Goal: Book appointment/travel/reservation

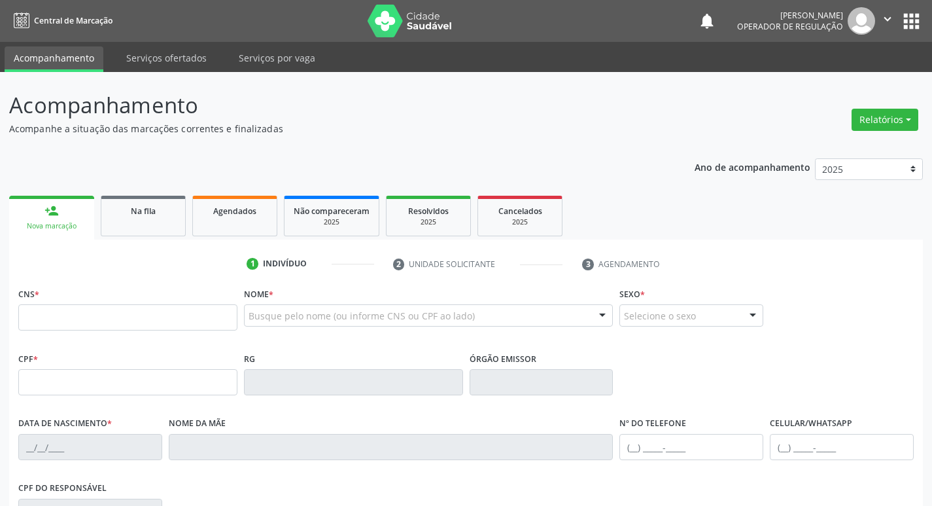
click at [68, 322] on input "text" at bounding box center [127, 317] width 219 height 26
drag, startPoint x: 198, startPoint y: 317, endPoint x: 221, endPoint y: 356, distance: 45.4
click at [218, 354] on div "CNS * Nome * Busque pelo nome (ou informe CNS ou CPF ao lado) Nenhum resultado …" at bounding box center [465, 462] width 895 height 357
click at [213, 303] on div "CNS *" at bounding box center [127, 307] width 219 height 46
click at [206, 313] on input "text" at bounding box center [127, 317] width 219 height 26
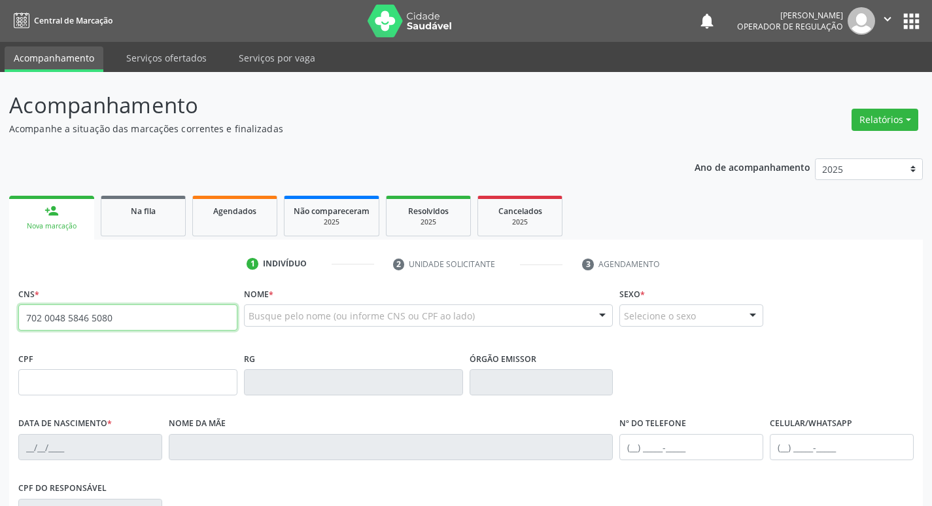
type input "702 0048 5846 5080"
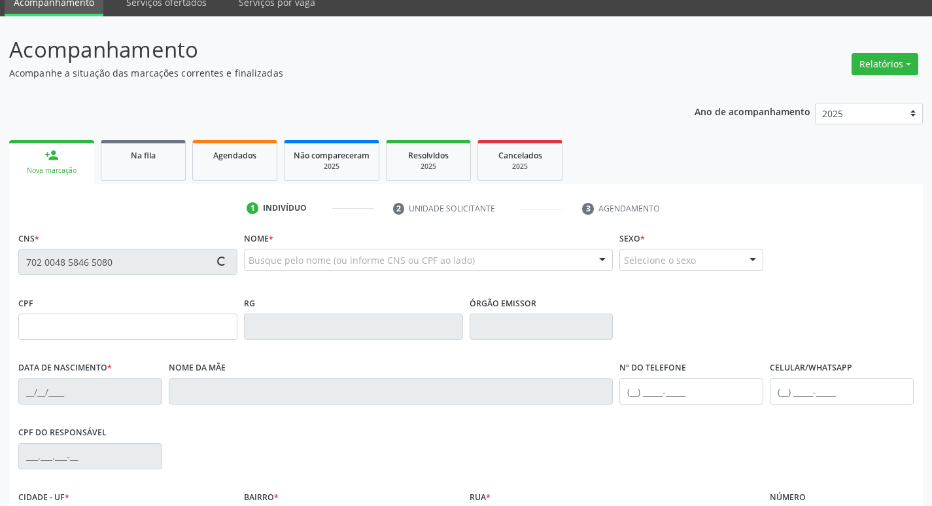
type input "185.188.744-08"
type input "[DATE]"
type input "[PERSON_NAME]"
type input "[PHONE_NUMBER]"
type input "841.185.984-34"
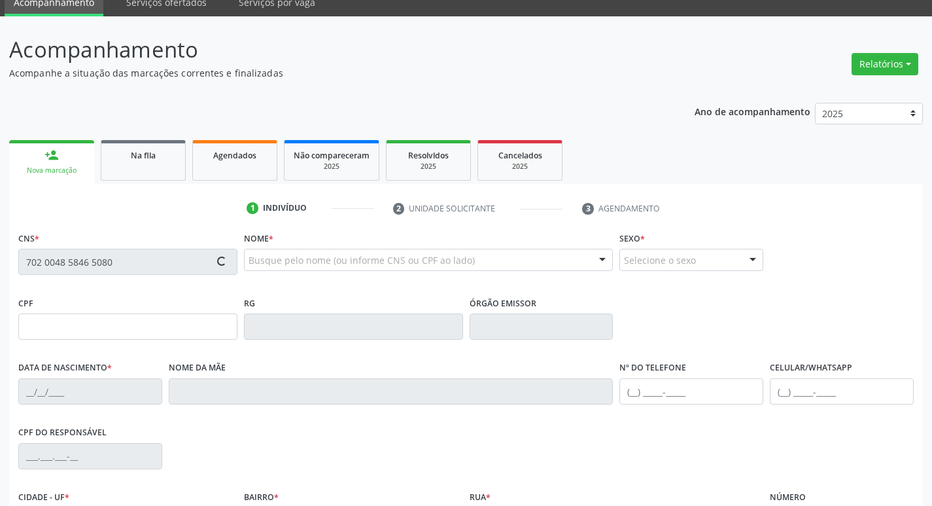
type input "16"
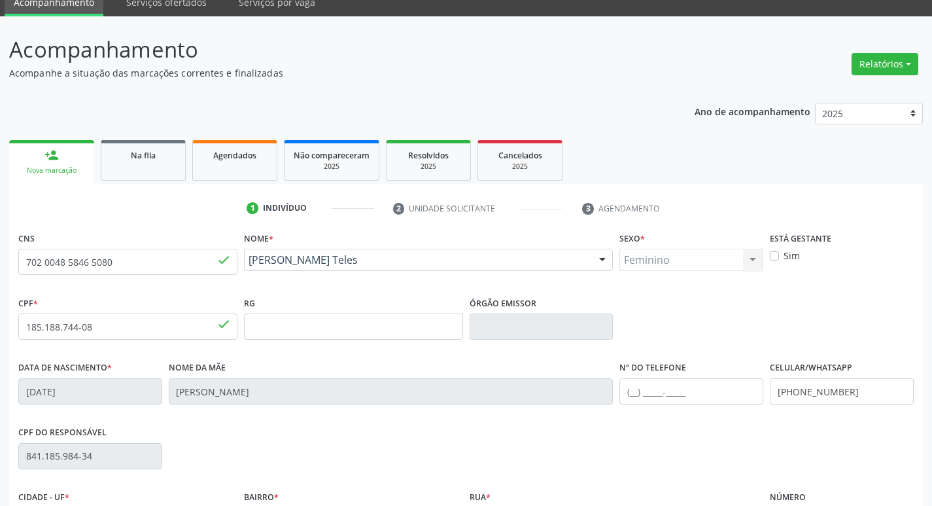
scroll to position [203, 0]
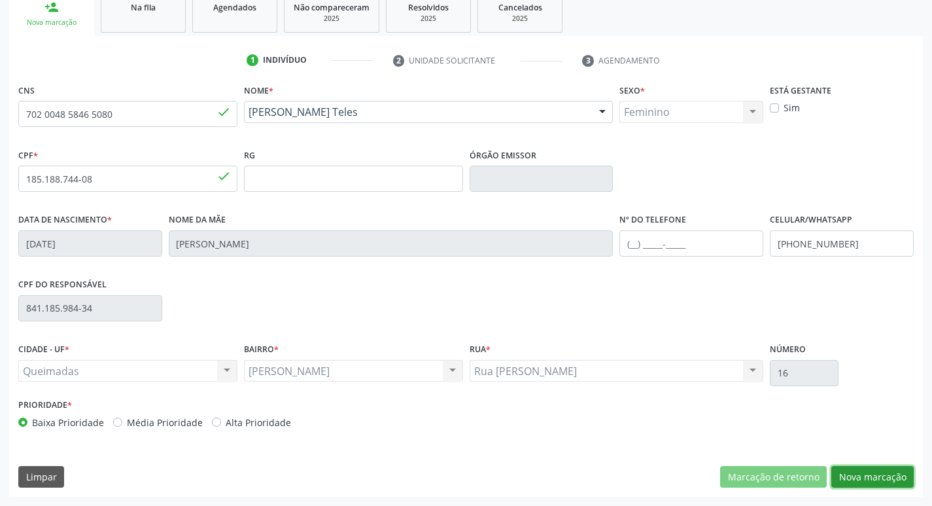
click at [876, 486] on button "Nova marcação" at bounding box center [872, 477] width 82 height 22
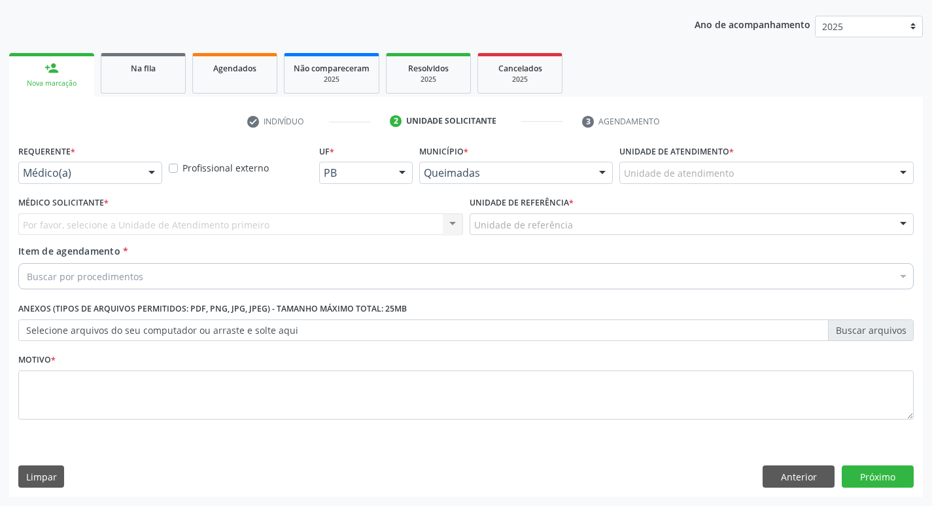
scroll to position [143, 0]
click at [358, 363] on html "Central de Marcação notifications [PERSON_NAME] Operador de regulação  Configu…" at bounding box center [466, 110] width 932 height 506
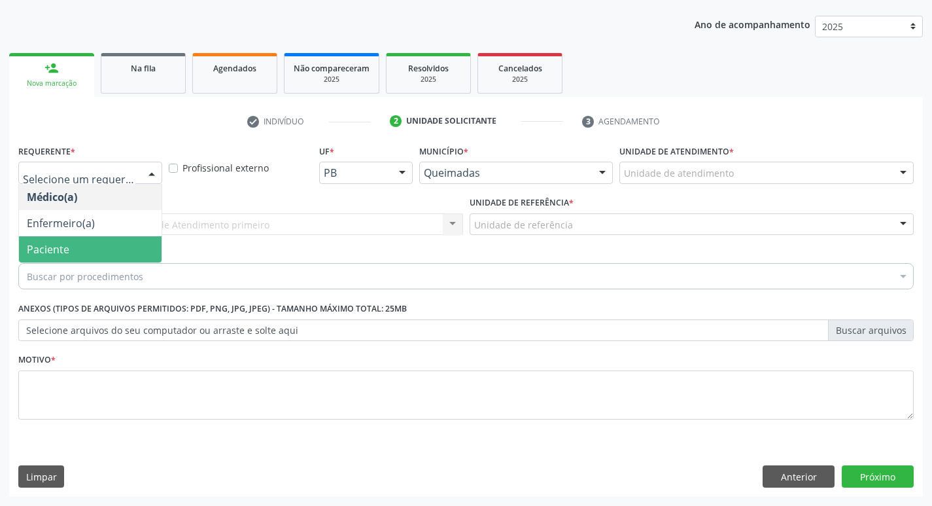
click at [86, 256] on span "Paciente" at bounding box center [90, 249] width 143 height 26
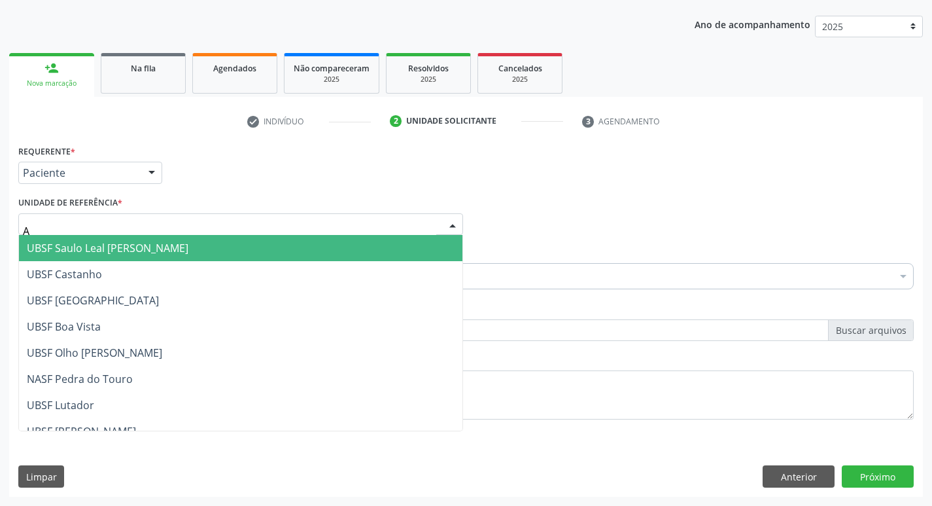
type input "AN"
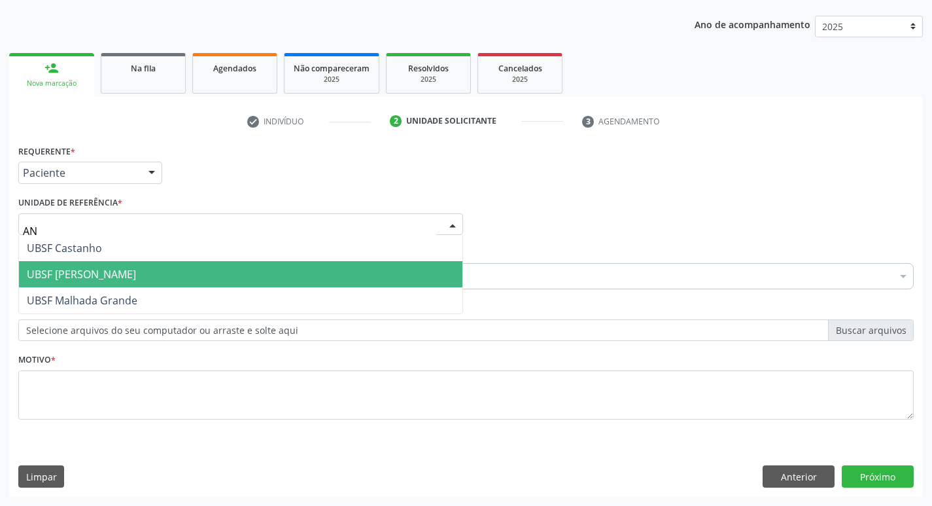
click at [97, 279] on span "UBSF [PERSON_NAME]" at bounding box center [81, 274] width 109 height 14
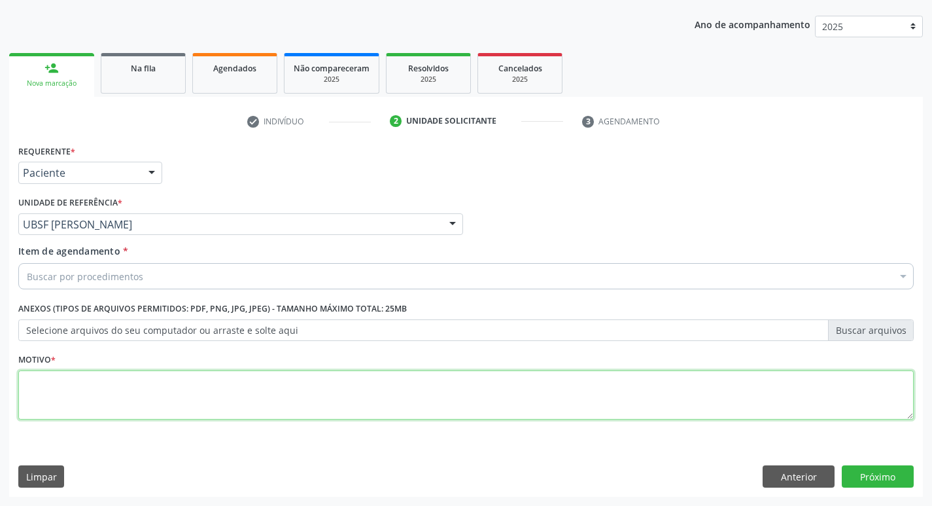
click at [112, 375] on textarea at bounding box center [465, 395] width 895 height 50
type textarea "AVALIACAO"
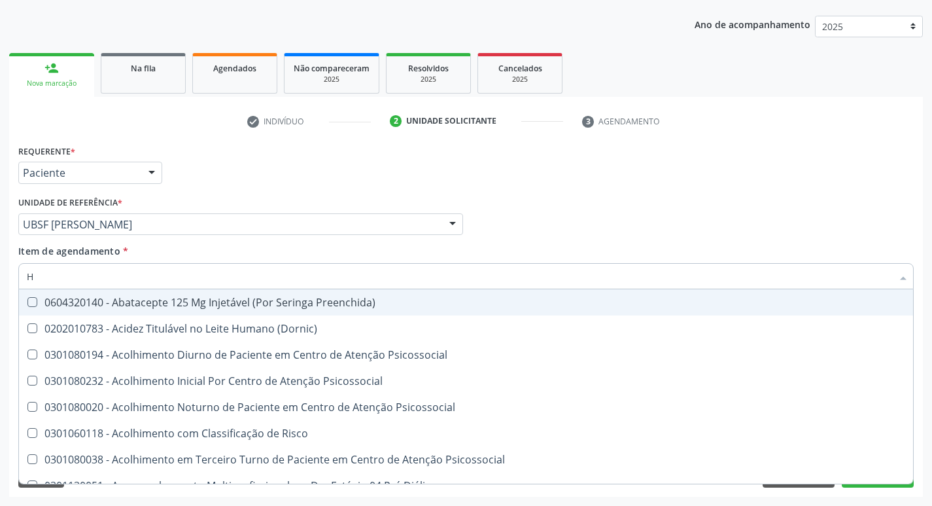
type input "HEMOGR"
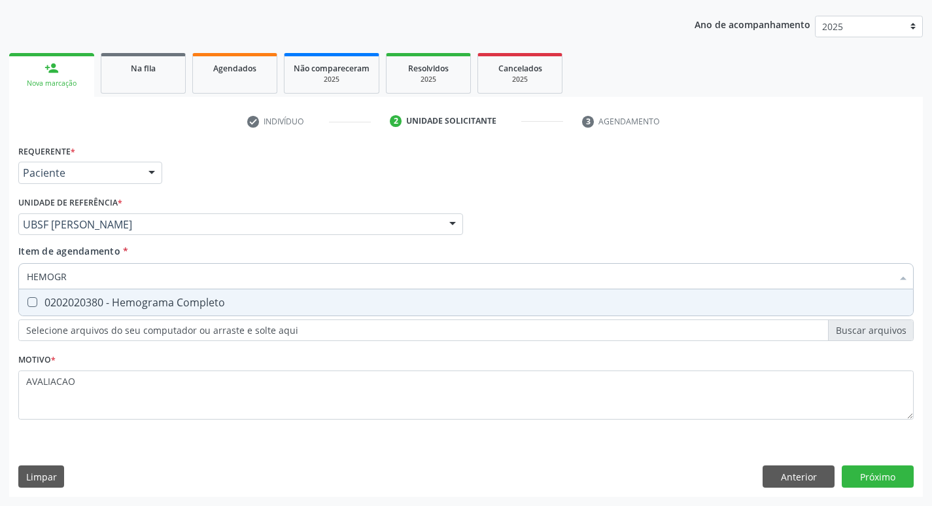
click at [158, 304] on div "0202020380 - Hemograma Completo" at bounding box center [466, 302] width 878 height 10
checkbox Completo "true"
type input "HEMOG"
checkbox Completo "false"
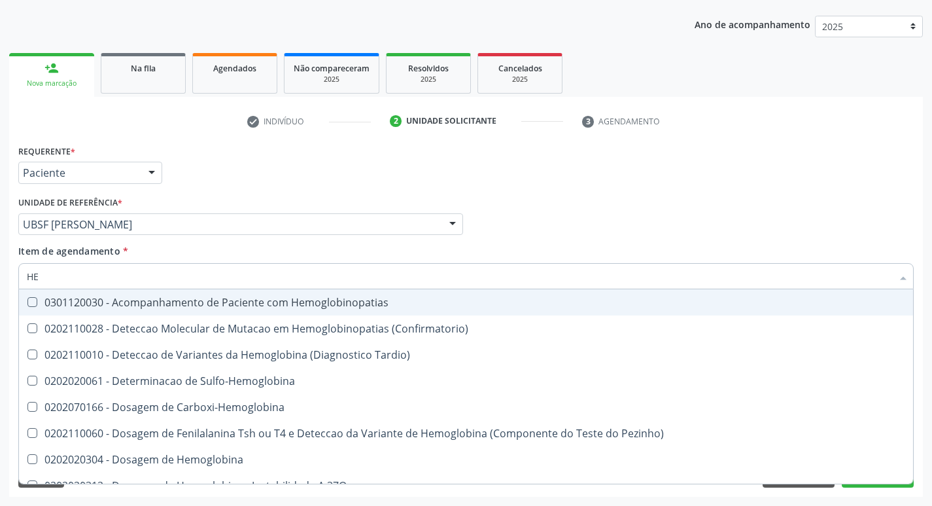
type input "H"
checkbox Completo "false"
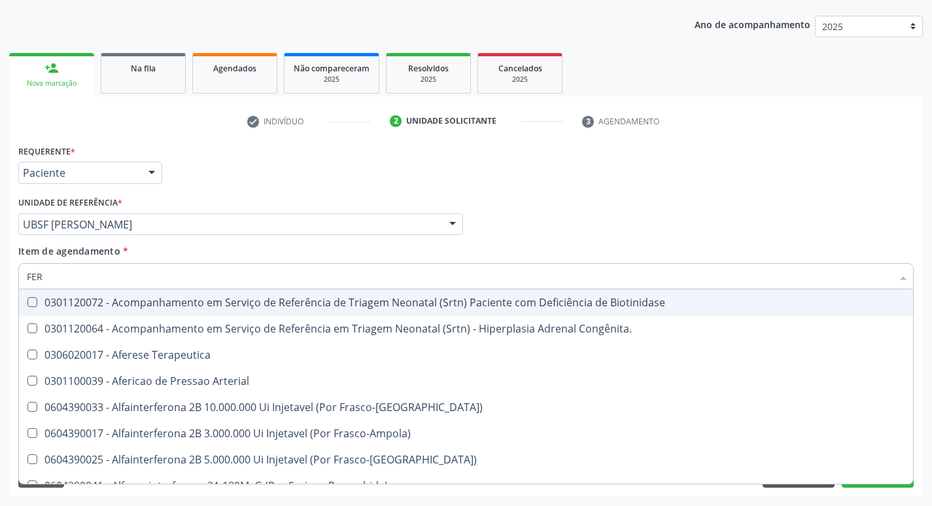
type input "FERR"
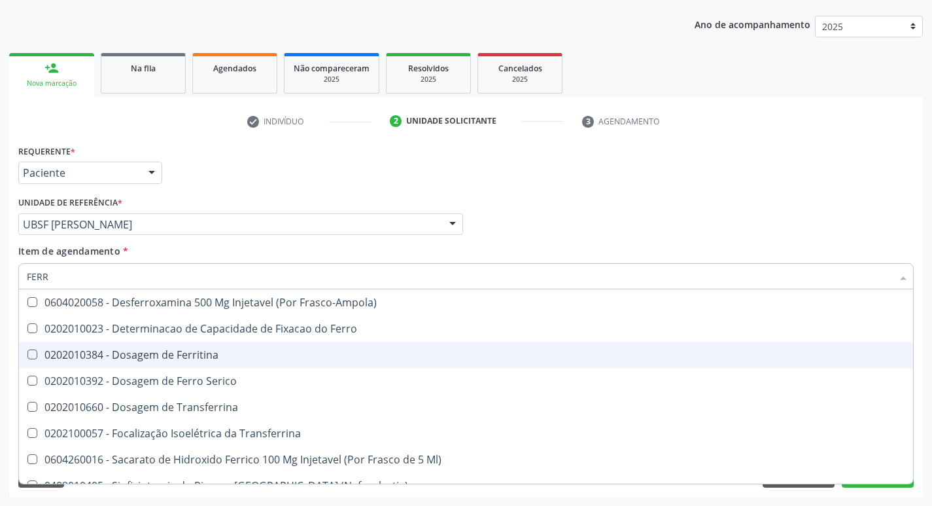
click at [186, 356] on div "0202010384 - Dosagem de Ferritina" at bounding box center [466, 354] width 878 height 10
checkbox Ferritina "true"
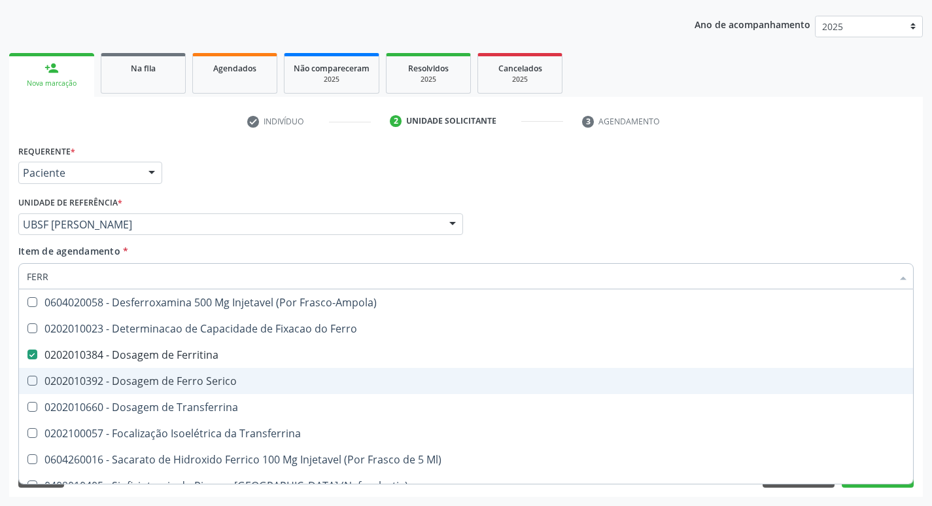
click at [194, 384] on div "0202010392 - Dosagem de Ferro Serico" at bounding box center [466, 380] width 878 height 10
checkbox Serico "true"
type input "FER"
checkbox Ferritina "false"
checkbox Serico "false"
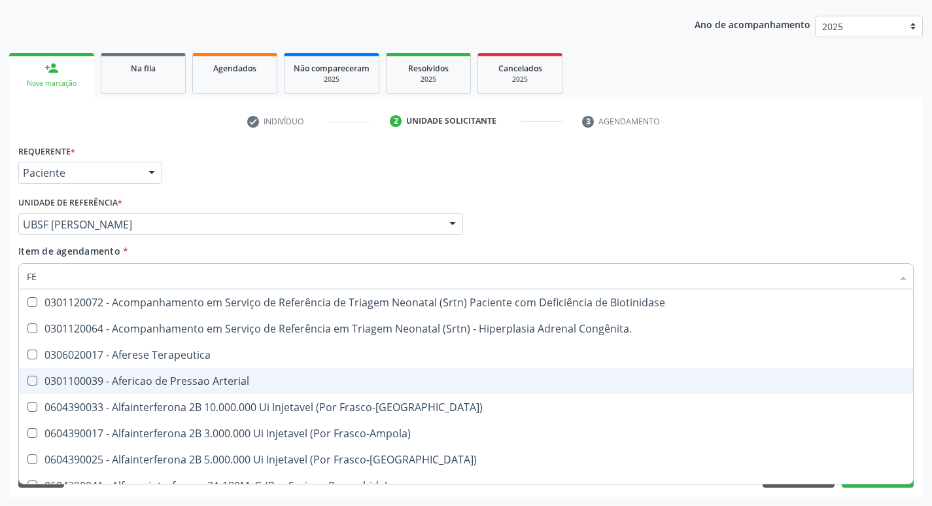
type input "F"
checkbox Ferritina "false"
checkbox Serico "false"
checkbox Titânio "false"
checkbox Inferior "false"
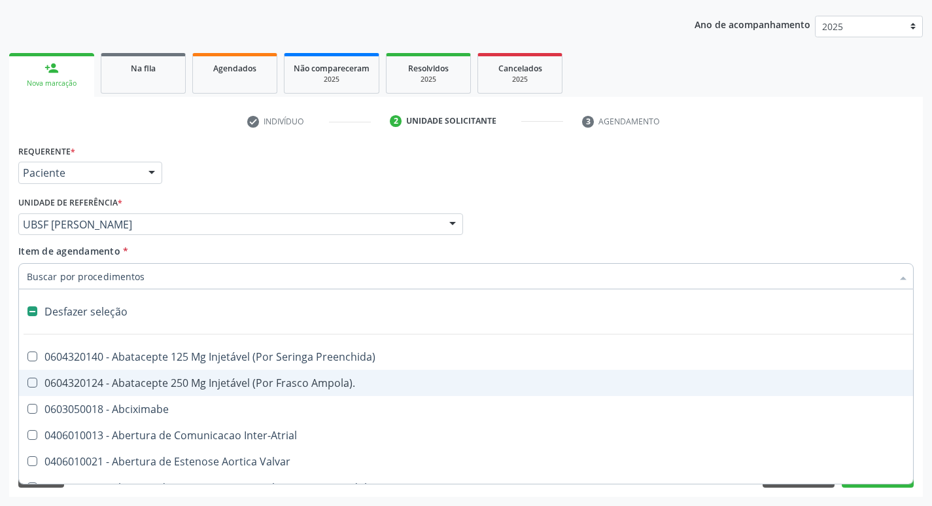
type input "H"
checkbox Convencional\) "true"
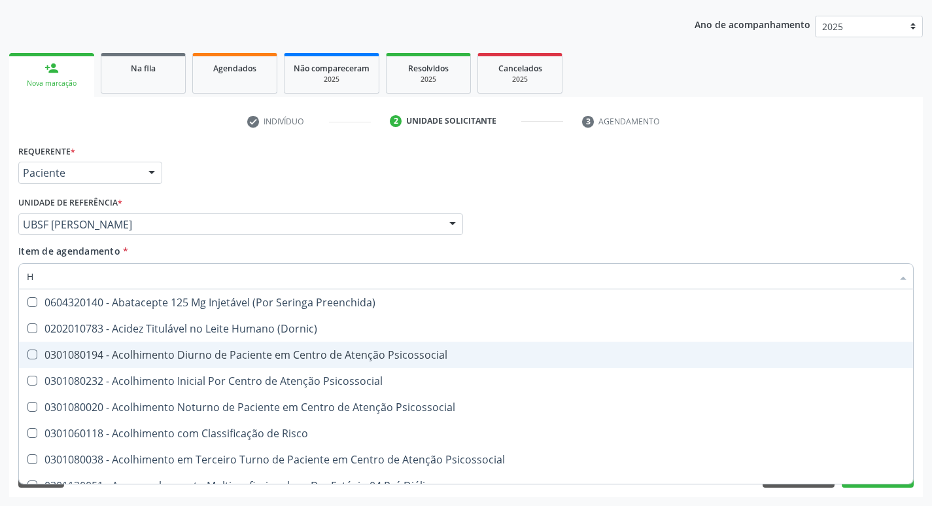
type input "HEMOGLOBINA G"
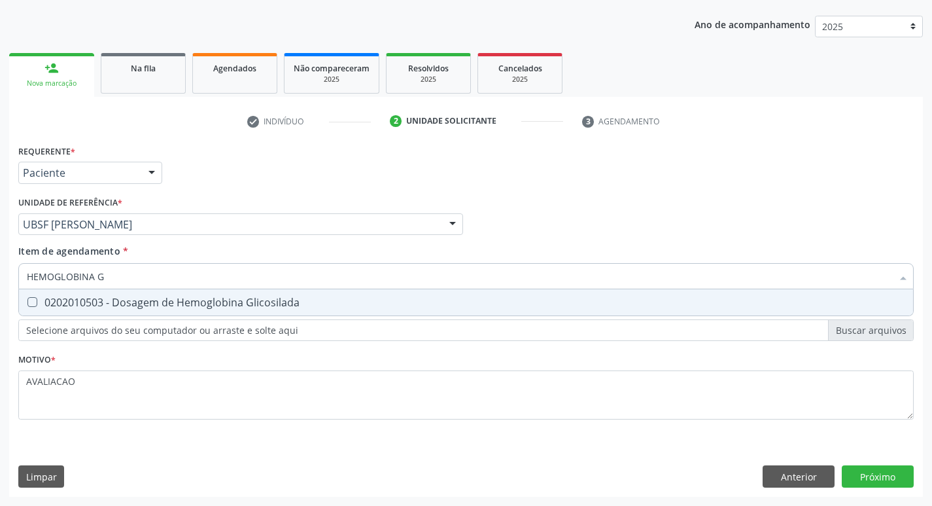
click at [201, 297] on div "0202010503 - Dosagem de Hemoglobina Glicosilada" at bounding box center [466, 302] width 878 height 10
checkbox Glicosilada "true"
type input "HEMOGLOBINA"
checkbox Glicosilada "false"
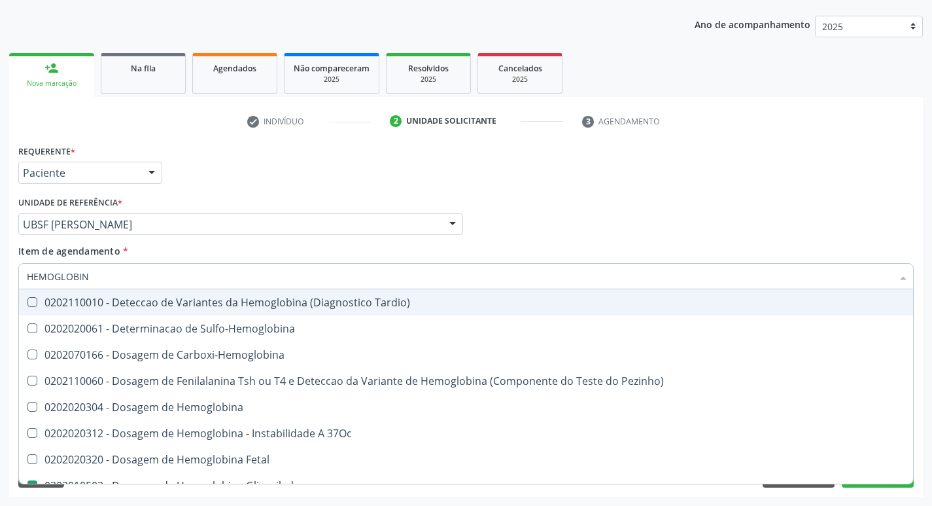
type input "HEMOGLOBI"
checkbox Glicosilada "false"
checkbox Hemoglobina "true"
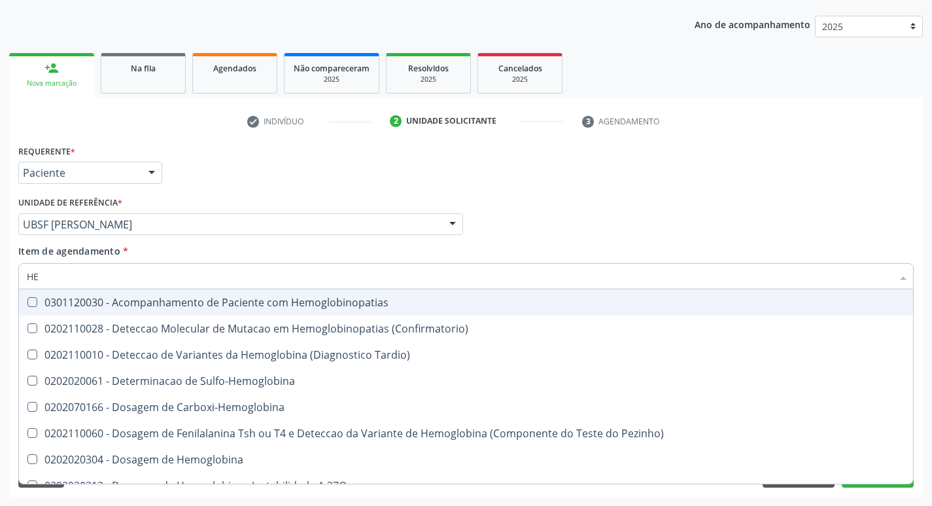
type input "H"
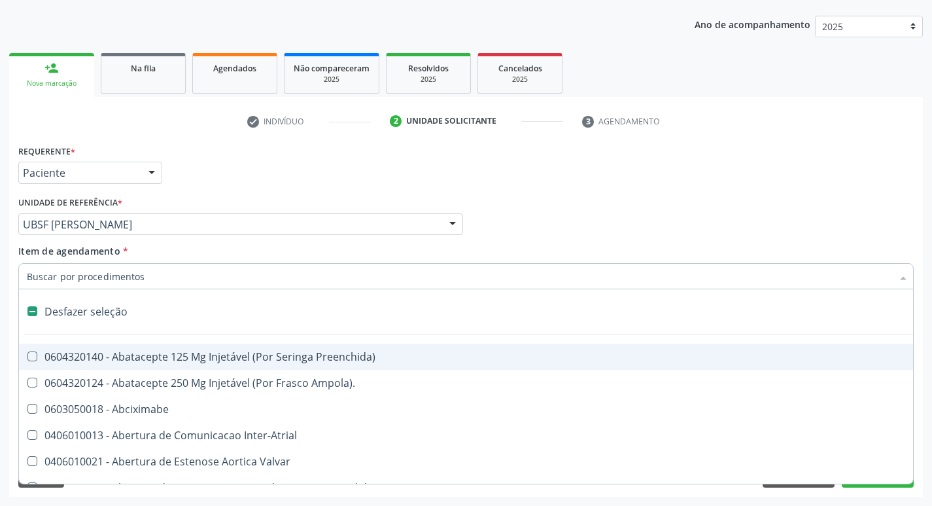
checkbox Dente\) "false"
checkbox Capsula\) "false"
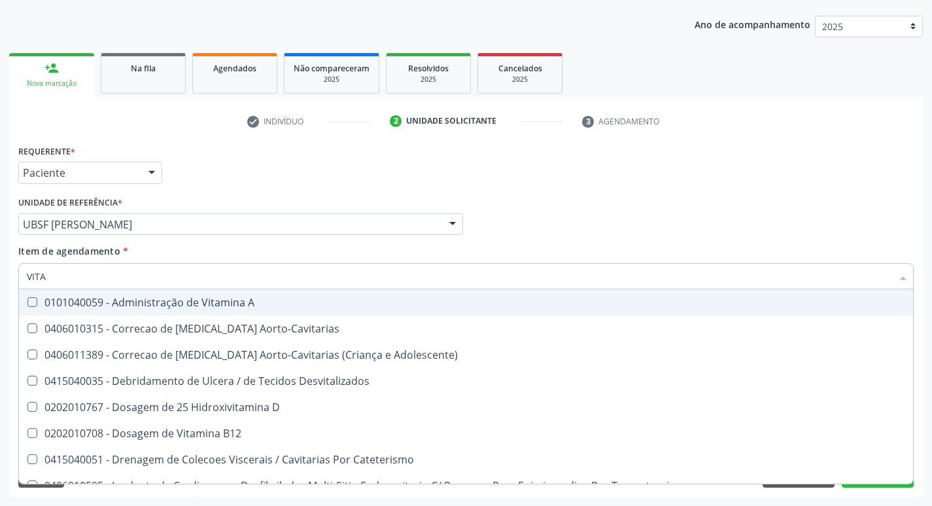
type input "VITAM"
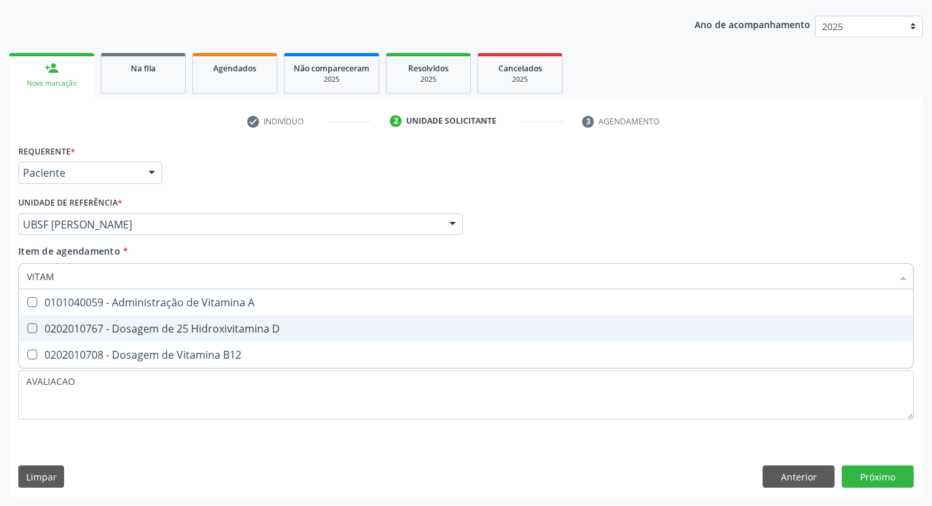
click at [202, 323] on div "0202010767 - Dosagem de 25 Hidroxivitamina D" at bounding box center [466, 328] width 878 height 10
checkbox D "true"
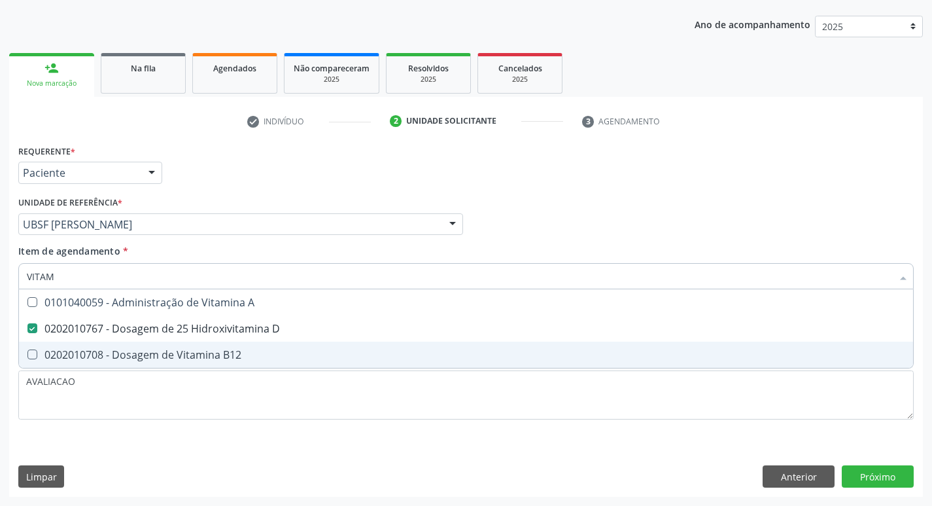
click at [207, 341] on span "0202010708 - Dosagem de Vitamina B12" at bounding box center [466, 354] width 894 height 26
checkbox B12 "true"
type input "VITA"
checkbox D "false"
checkbox B12 "false"
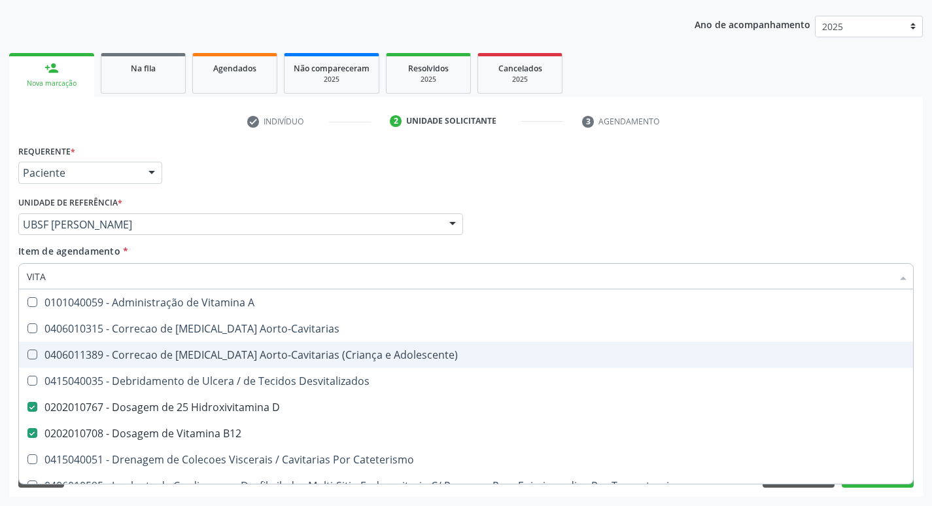
type input "VIT"
checkbox D "false"
checkbox Cateterismo "true"
type input "V"
checkbox B12 "false"
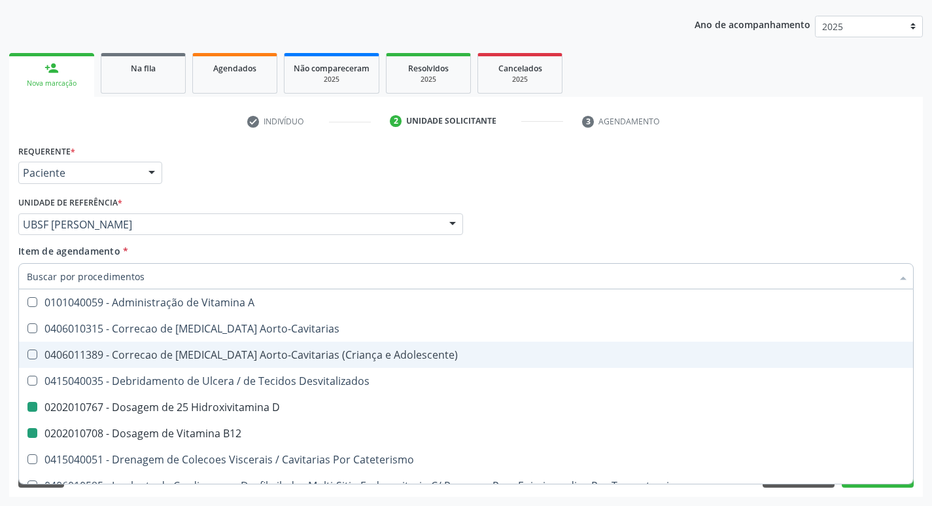
checkbox Cateterismo "false"
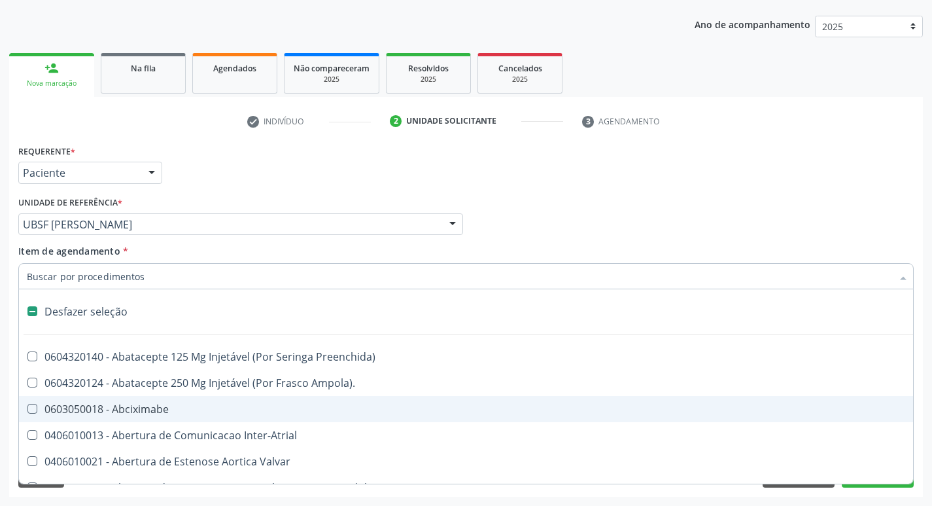
type input "2"
checkbox Total "true"
checkbox Percutanea "true"
checkbox Hidrocefalia "true"
checkbox Puerperal "true"
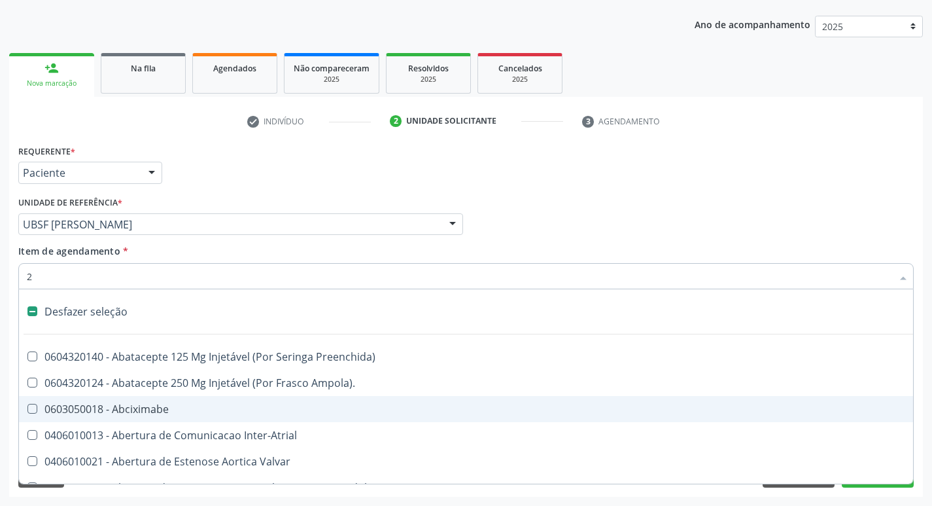
checkbox Adolescente\) "true"
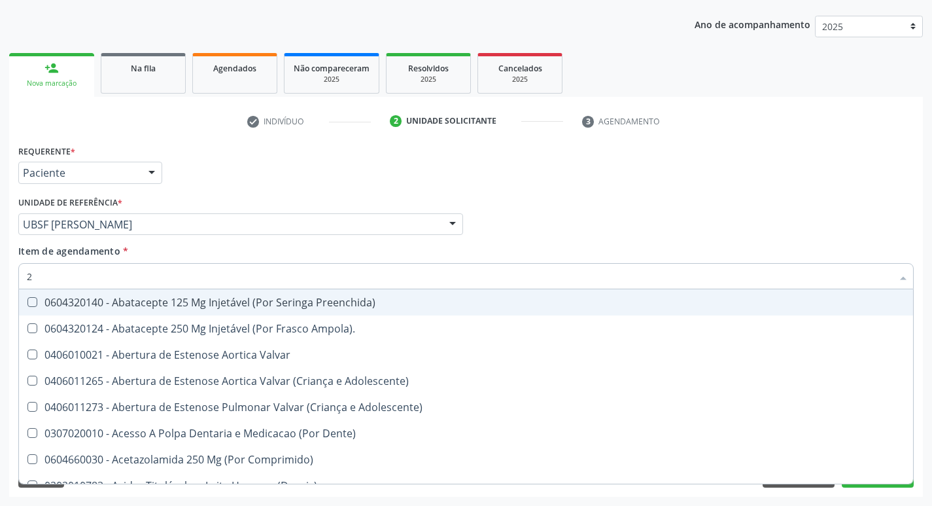
type input "20205001"
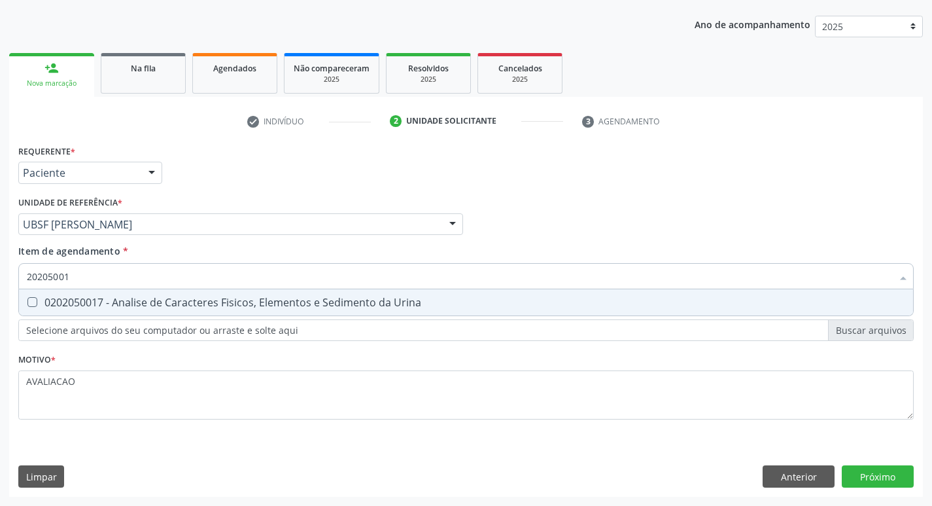
click at [263, 305] on div "0202050017 - Analise de Caracteres Fisicos, Elementos e Sedimento da Urina" at bounding box center [466, 302] width 878 height 10
checkbox Urina "true"
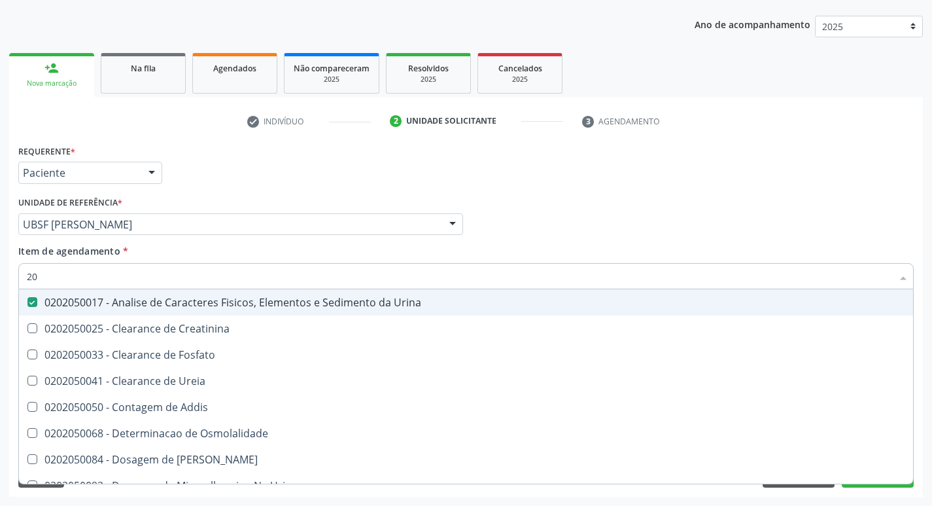
type input "2"
checkbox Urina "false"
checkbox Ureia "false"
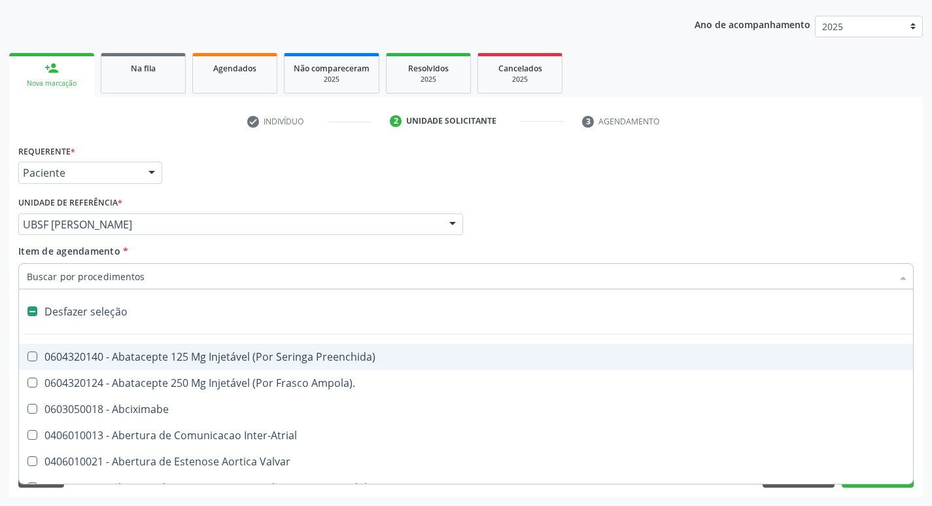
type input "2"
checkbox Hepático "true"
checkbox Urina "false"
checkbox Total "true"
checkbox Percutanea "true"
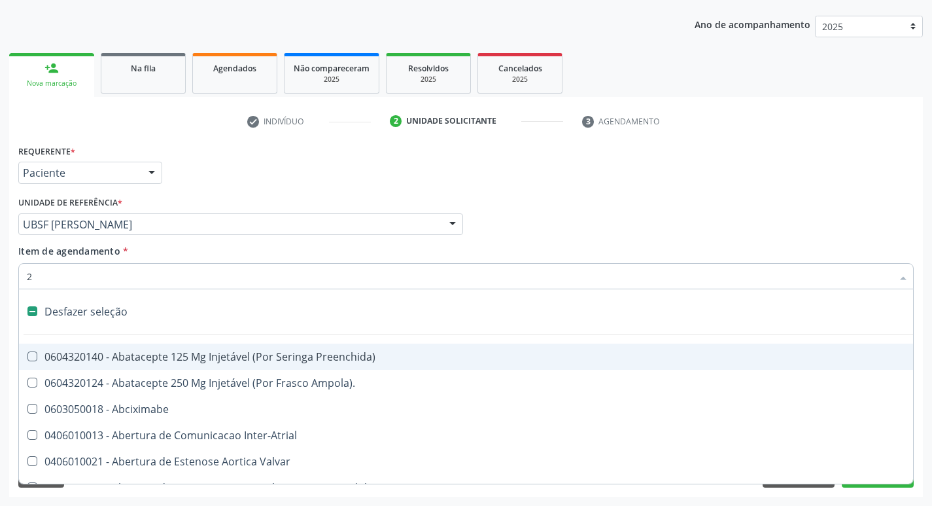
checkbox Hidrocefalia "true"
checkbox Puerperal "true"
checkbox Adolescente\) "true"
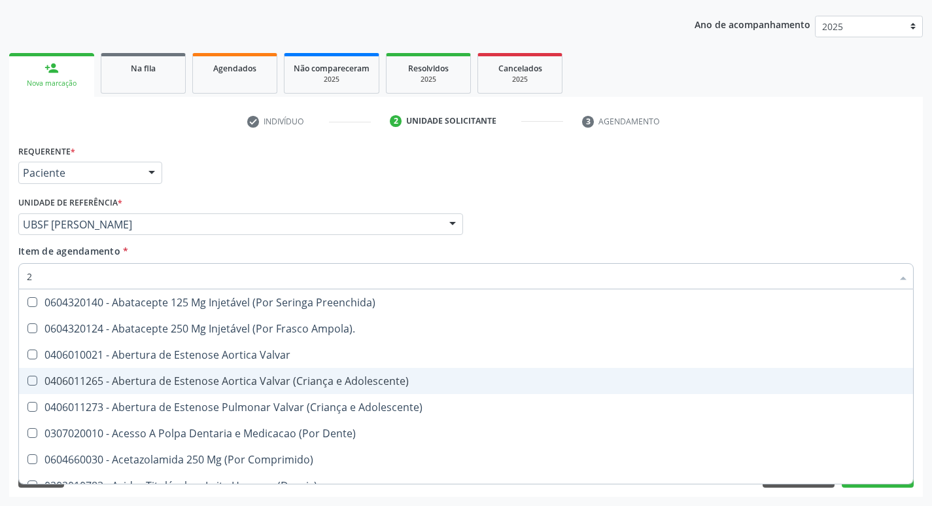
type input "20204003"
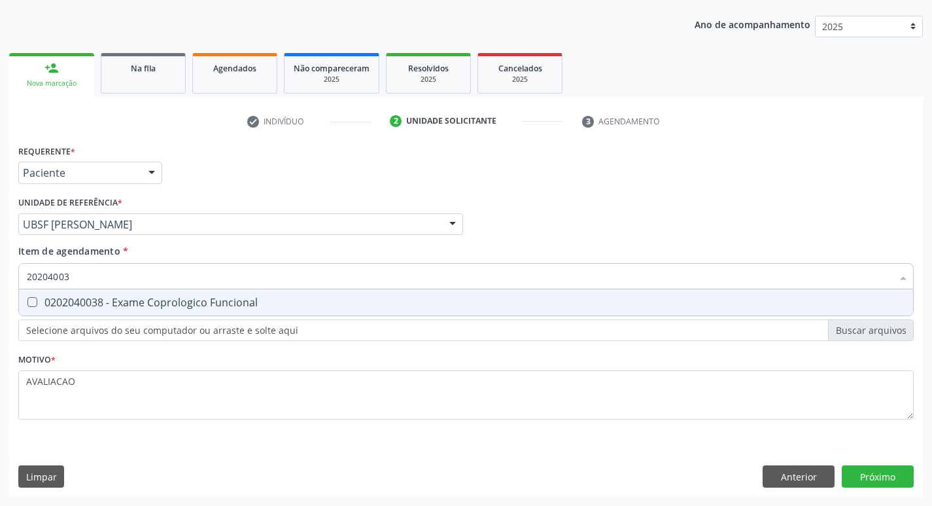
click at [242, 301] on div "0202040038 - Exame Coprologico Funcional" at bounding box center [466, 302] width 878 height 10
checkbox Funcional "true"
click at [881, 474] on div "Requerente * Paciente Médico(a) Enfermeiro(a) Paciente Nenhum resultado encontr…" at bounding box center [466, 318] width 914 height 355
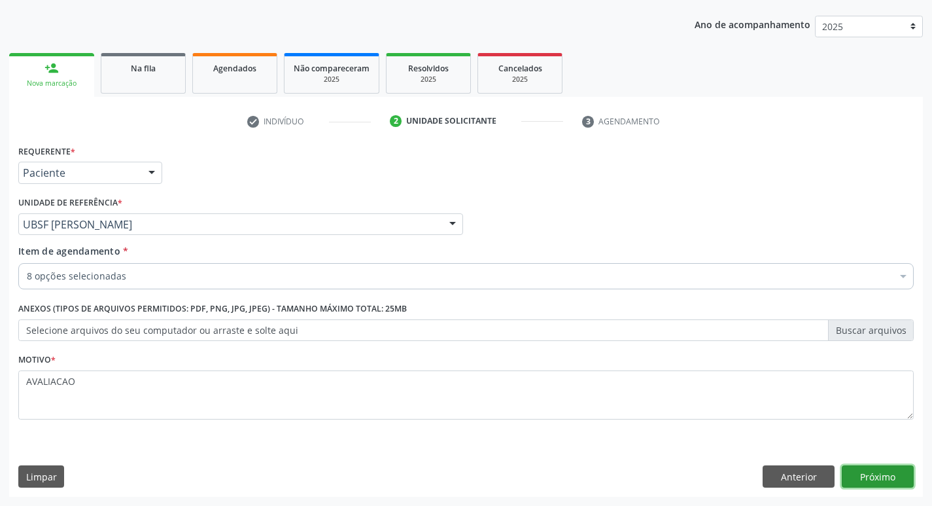
click at [876, 475] on button "Próximo" at bounding box center [878, 476] width 72 height 22
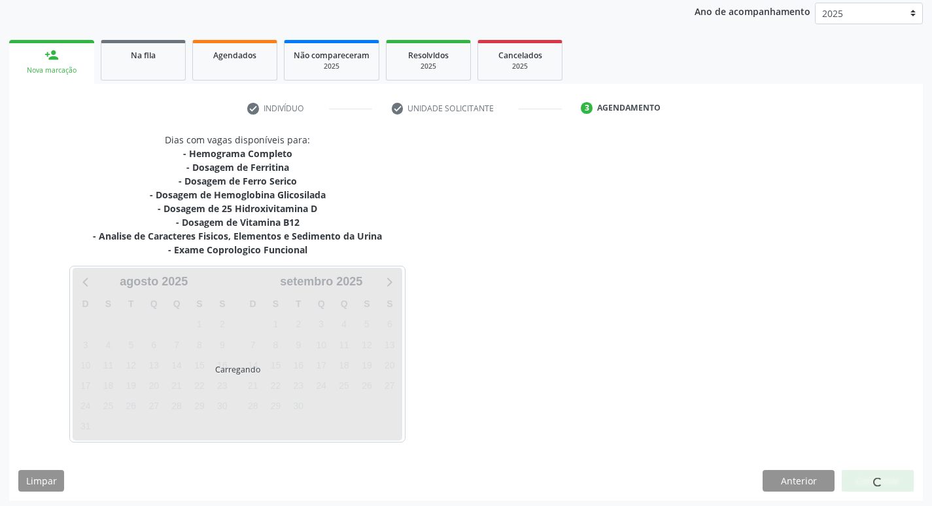
scroll to position [160, 0]
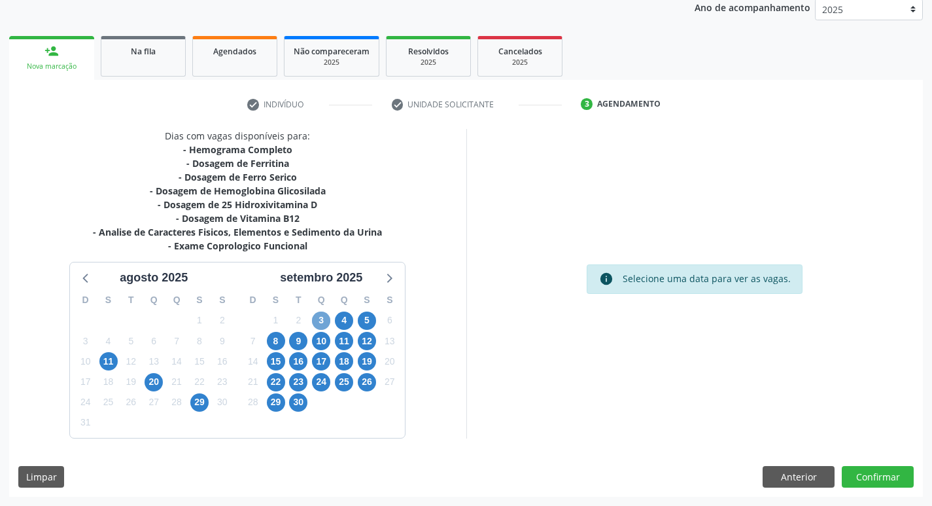
click at [321, 319] on span "3" at bounding box center [321, 320] width 18 height 18
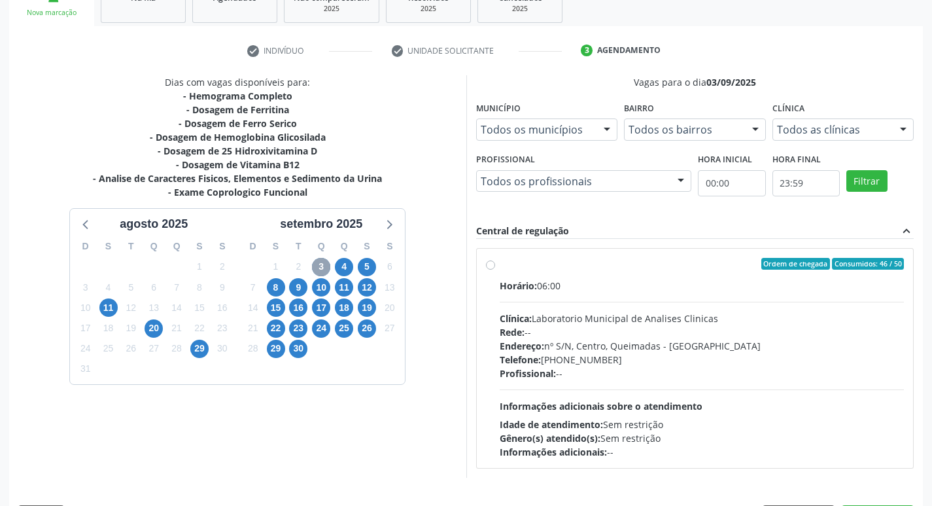
scroll to position [252, 0]
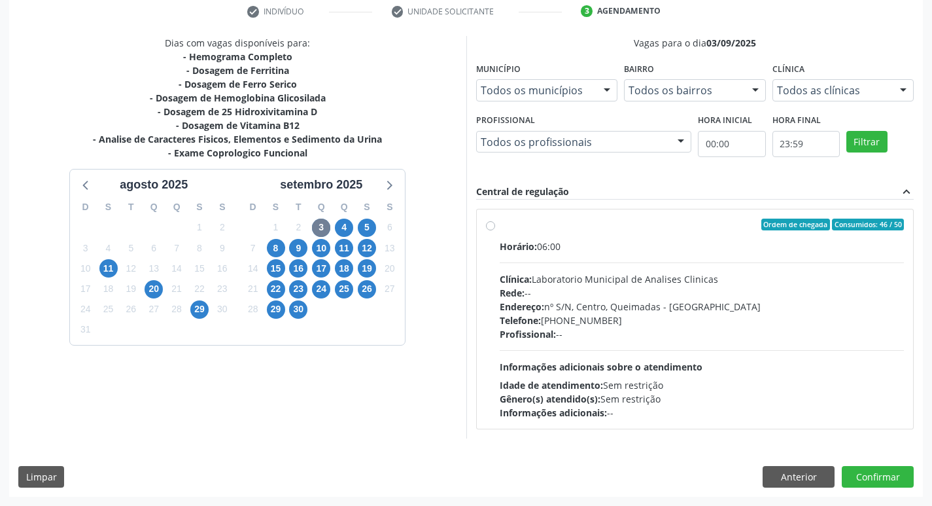
click at [681, 312] on div "Endereço: nº S/N, Centro, Queimadas - [GEOGRAPHIC_DATA]" at bounding box center [702, 307] width 405 height 14
click at [495, 230] on input "Ordem de chegada Consumidos: 46 / 50 Horário: 06:00 Clínica: Laboratorio Munici…" at bounding box center [490, 224] width 9 height 12
radio input "true"
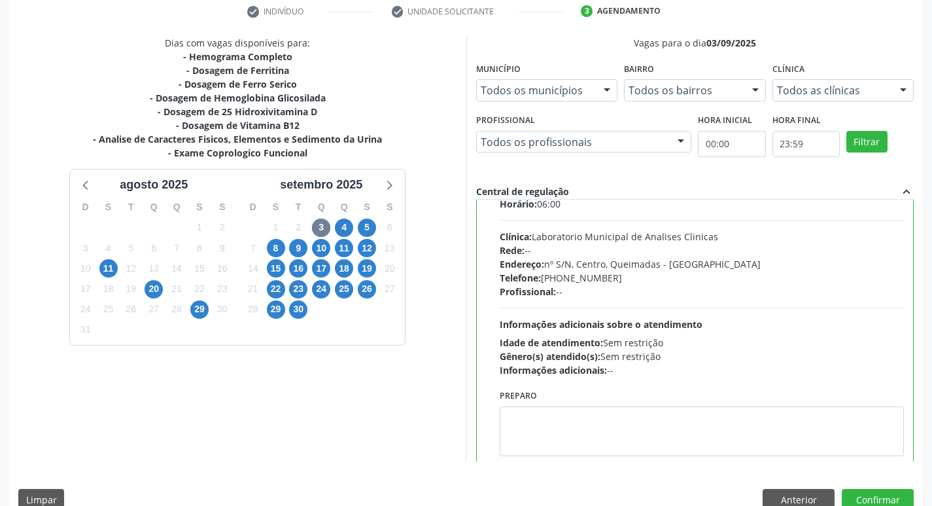
scroll to position [65, 0]
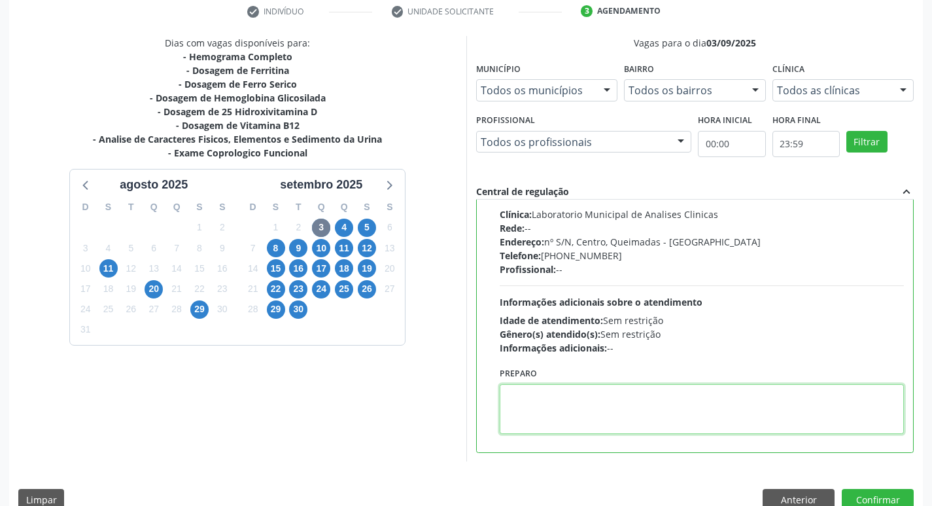
click at [567, 406] on textarea at bounding box center [702, 409] width 405 height 50
drag, startPoint x: 506, startPoint y: 396, endPoint x: 572, endPoint y: 396, distance: 66.7
click at [572, 396] on textarea "IR EM [GEOGRAPHIC_DATA]" at bounding box center [702, 409] width 405 height 50
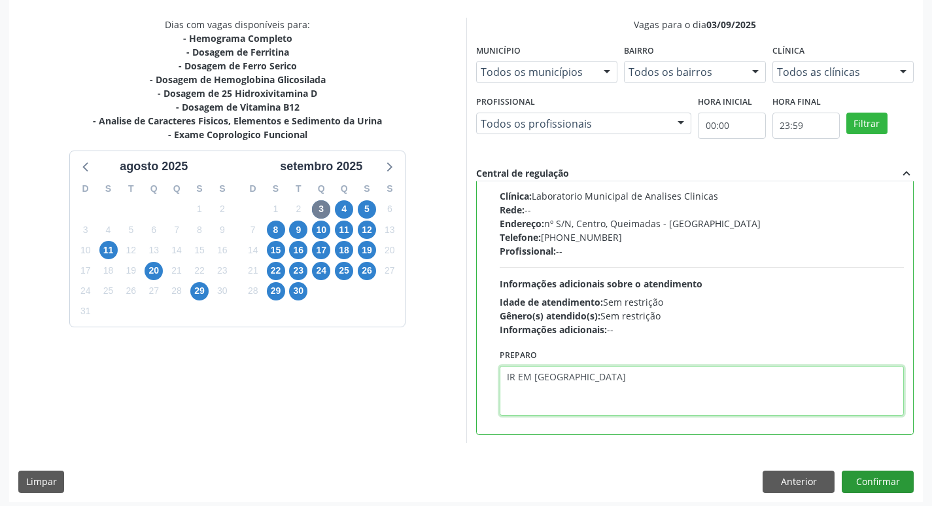
scroll to position [276, 0]
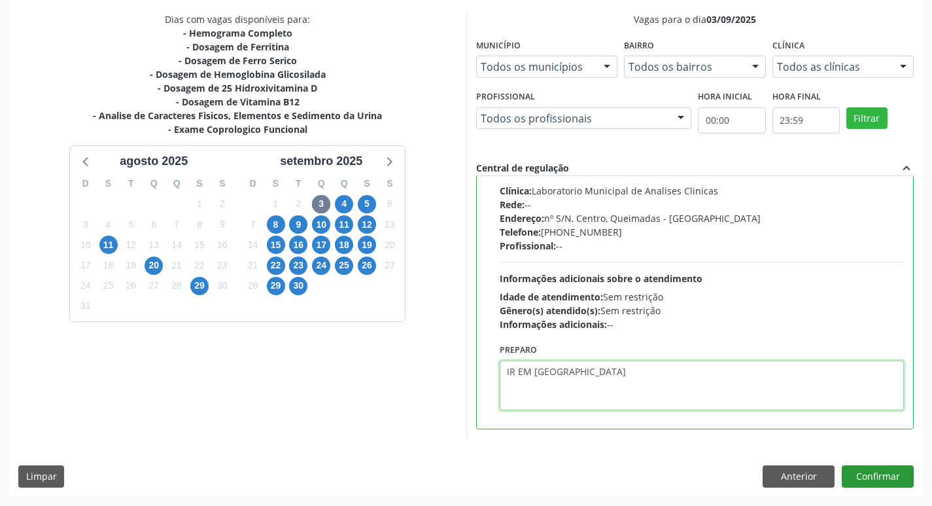
type textarea "IR EM [GEOGRAPHIC_DATA]"
click at [876, 477] on button "Confirmar" at bounding box center [878, 476] width 72 height 22
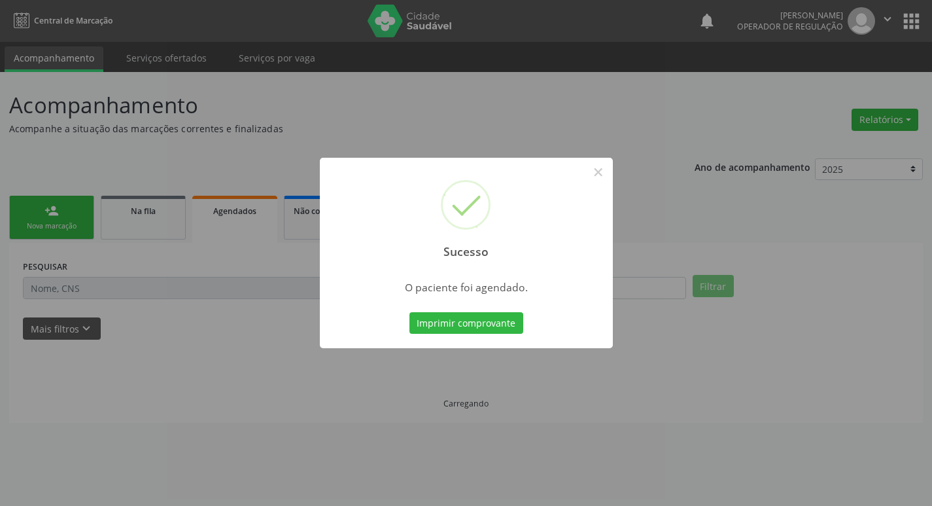
scroll to position [0, 0]
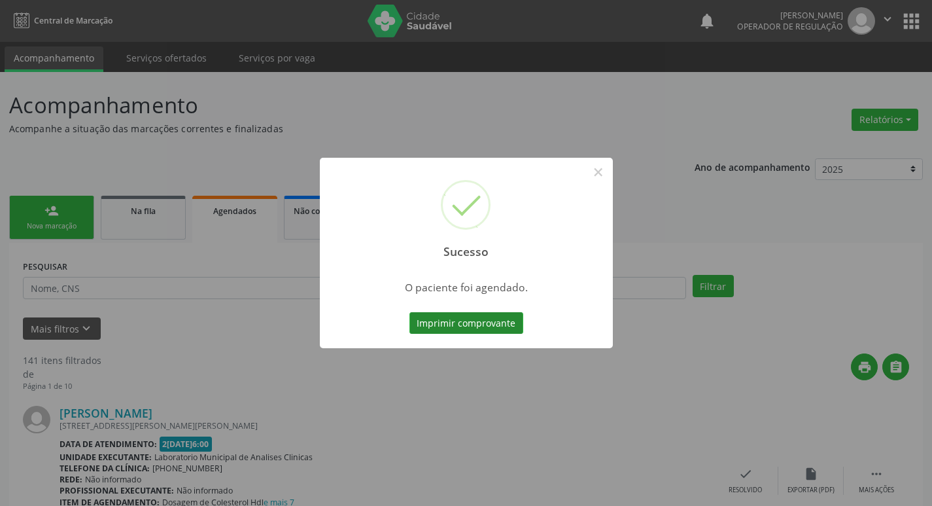
click at [428, 321] on button "Imprimir comprovante" at bounding box center [466, 323] width 114 height 22
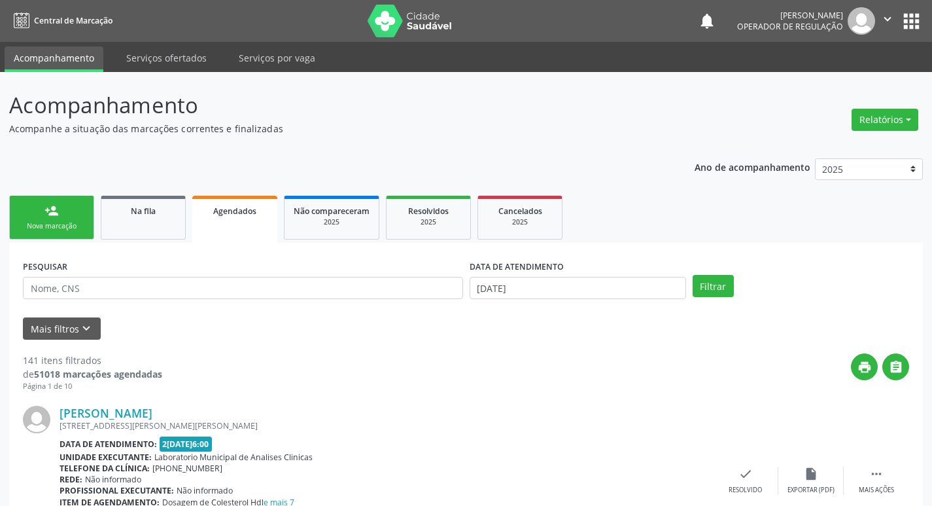
click at [64, 239] on link "person_add Nova marcação" at bounding box center [51, 218] width 85 height 44
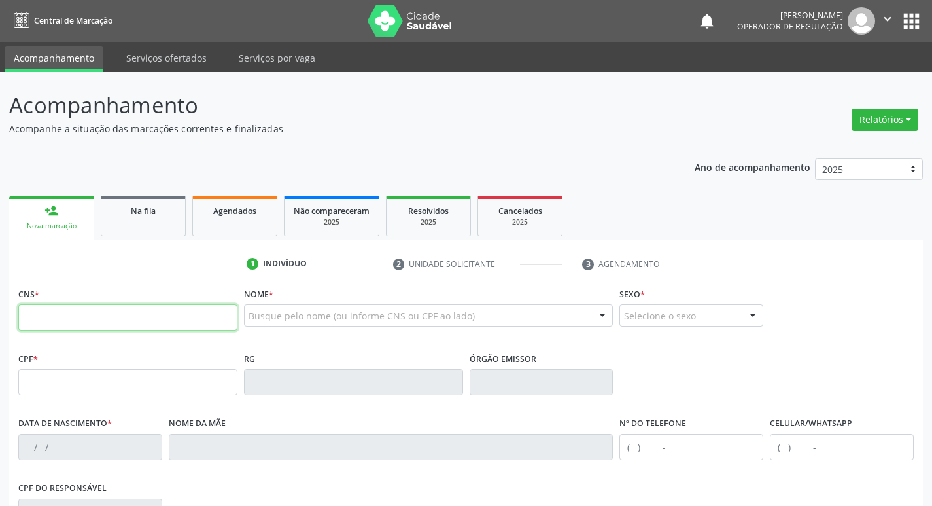
click at [67, 313] on input "text" at bounding box center [127, 317] width 219 height 26
